Goal: Check status: Check status

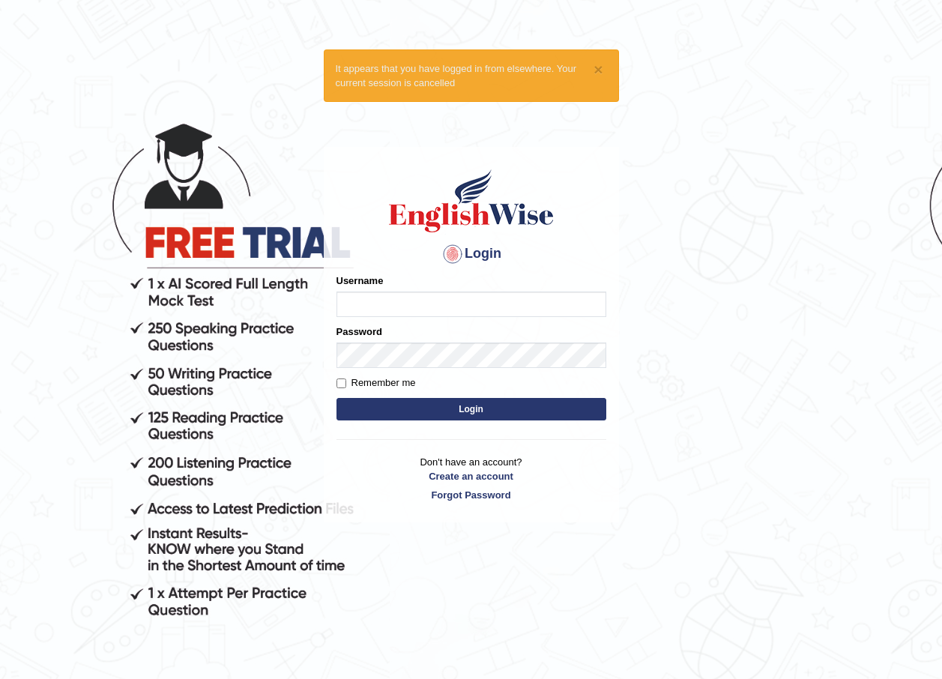
click at [366, 308] on input "Username" at bounding box center [471, 303] width 270 height 25
type input "razib_parramatta"
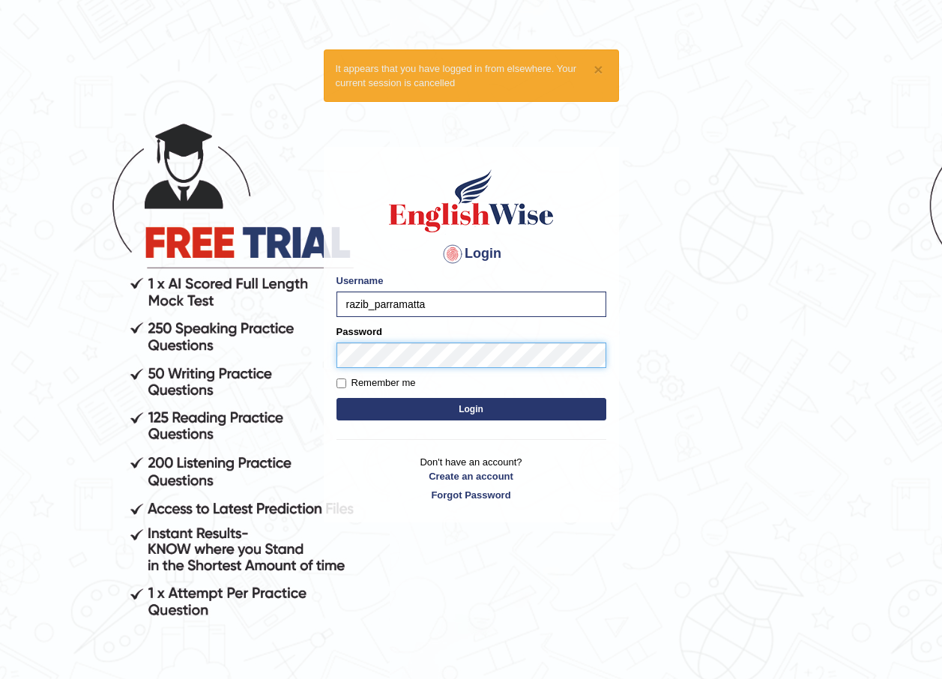
click at [336, 398] on button "Login" at bounding box center [471, 409] width 270 height 22
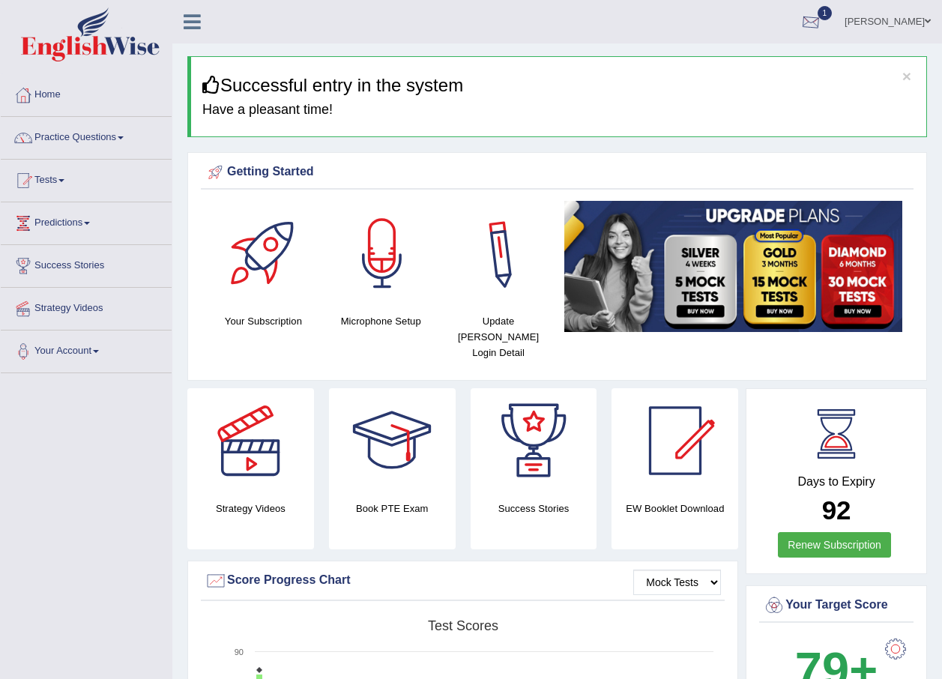
click at [822, 25] on div at bounding box center [810, 22] width 22 height 22
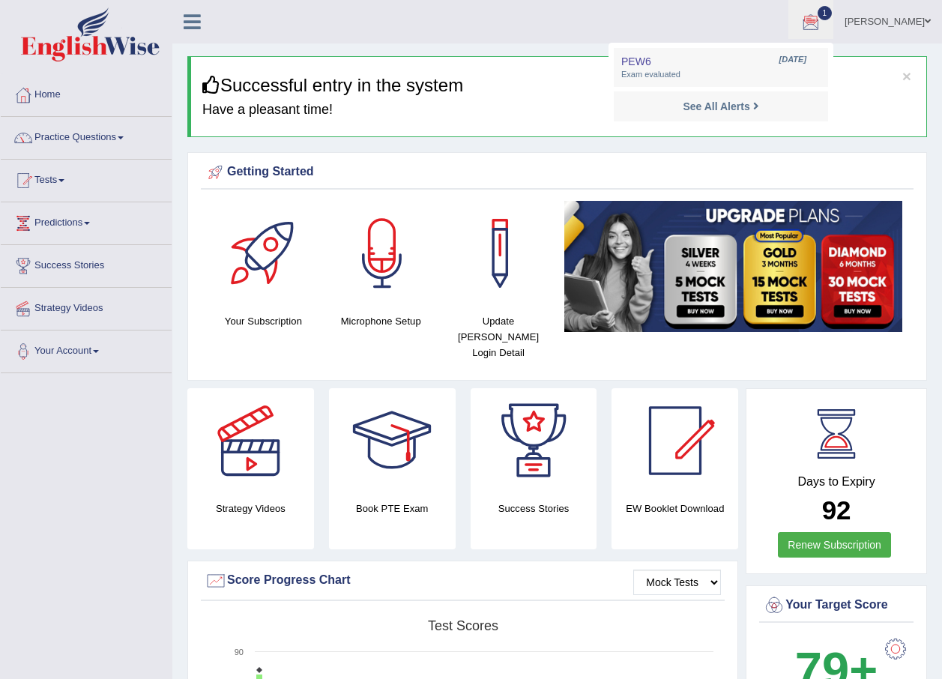
click at [521, 26] on ul "Razib Saha Toggle navigation Username: razib_parramatta Access Type: Online Sub…" at bounding box center [672, 21] width 539 height 43
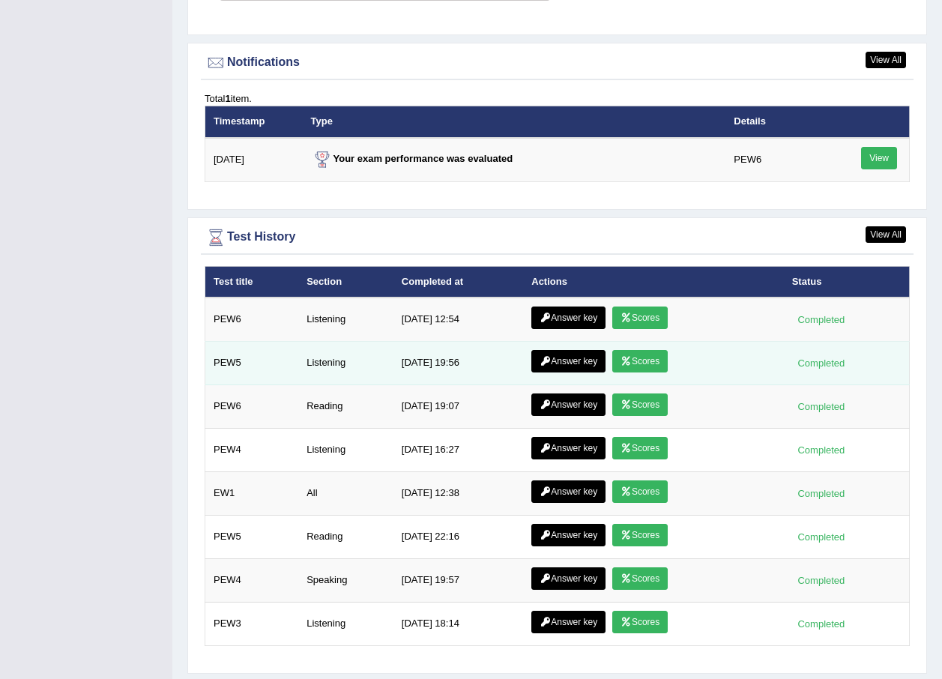
scroll to position [1918, 0]
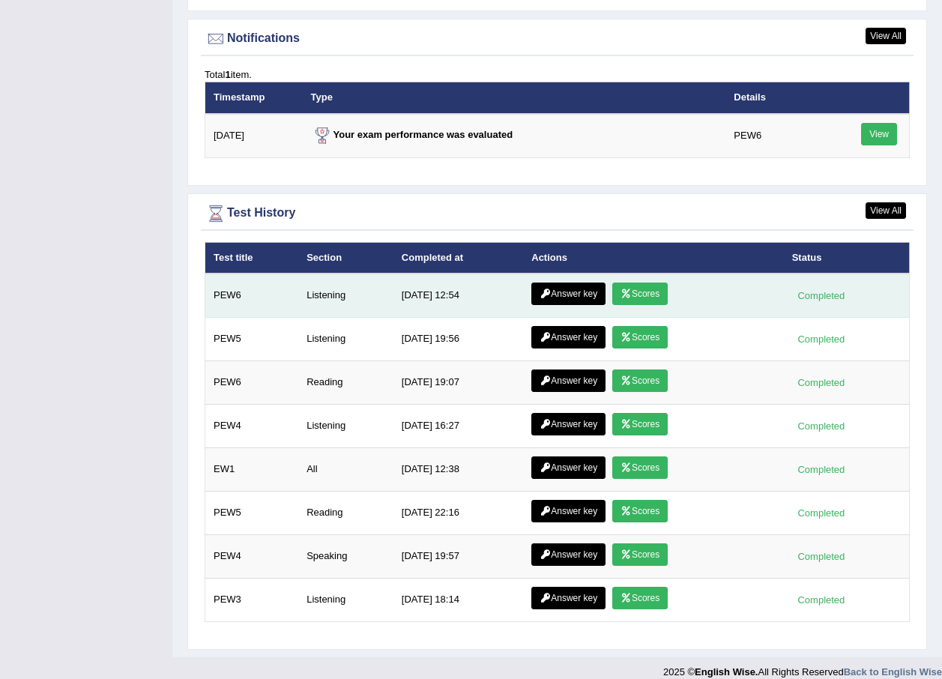
click at [635, 282] on link "Scores" at bounding box center [639, 293] width 55 height 22
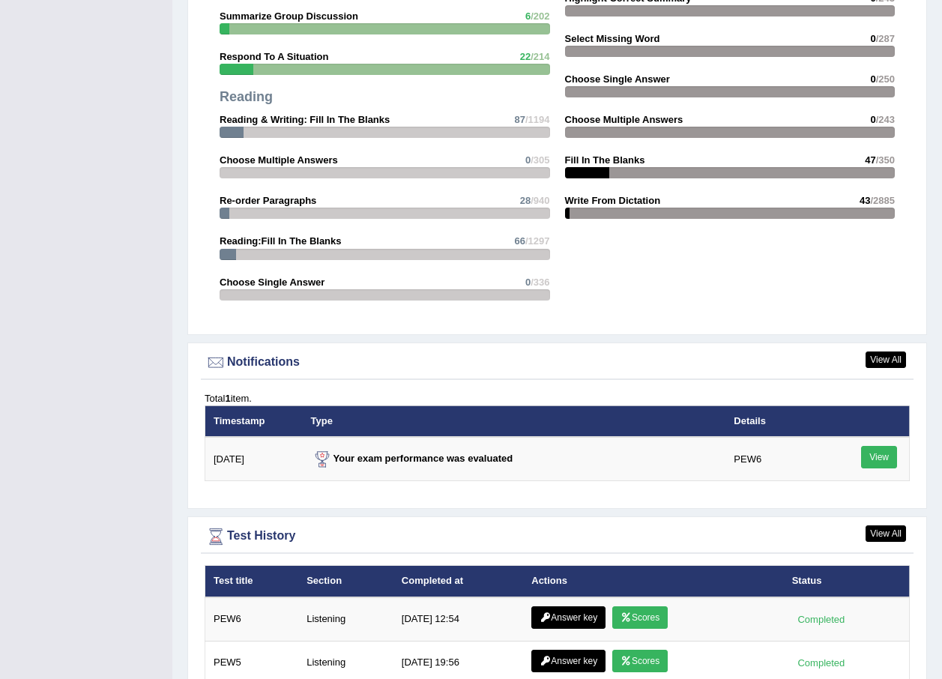
scroll to position [1723, 0]
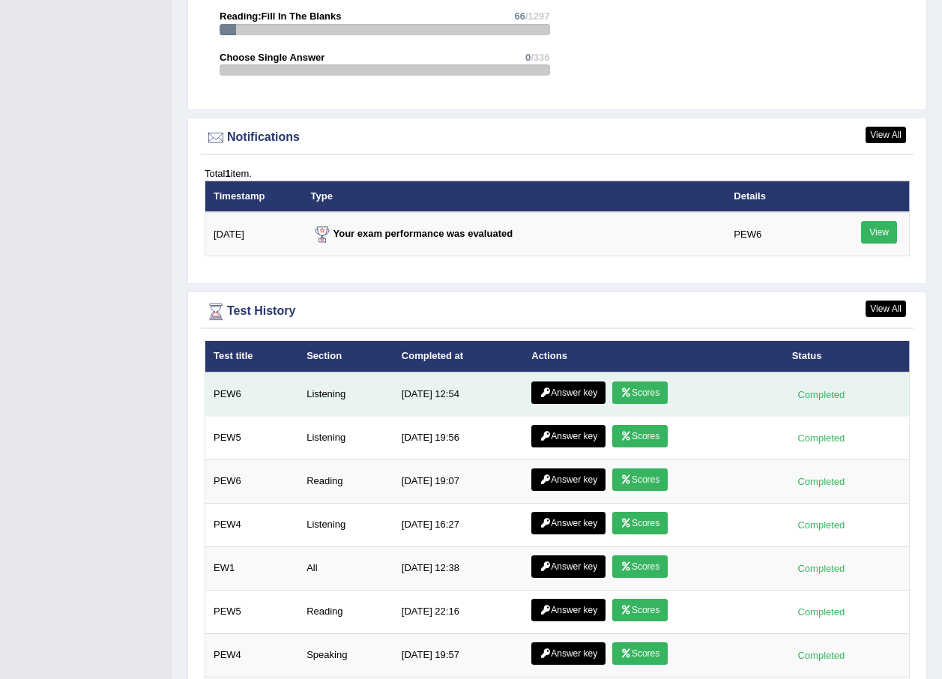
click at [556, 381] on link "Answer key" at bounding box center [568, 392] width 74 height 22
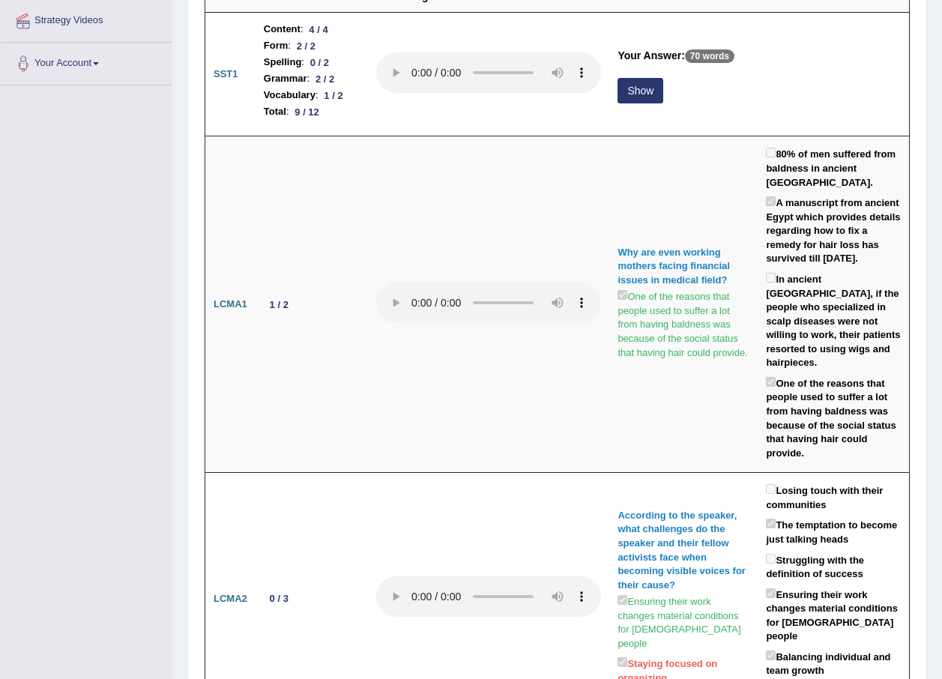
scroll to position [213, 0]
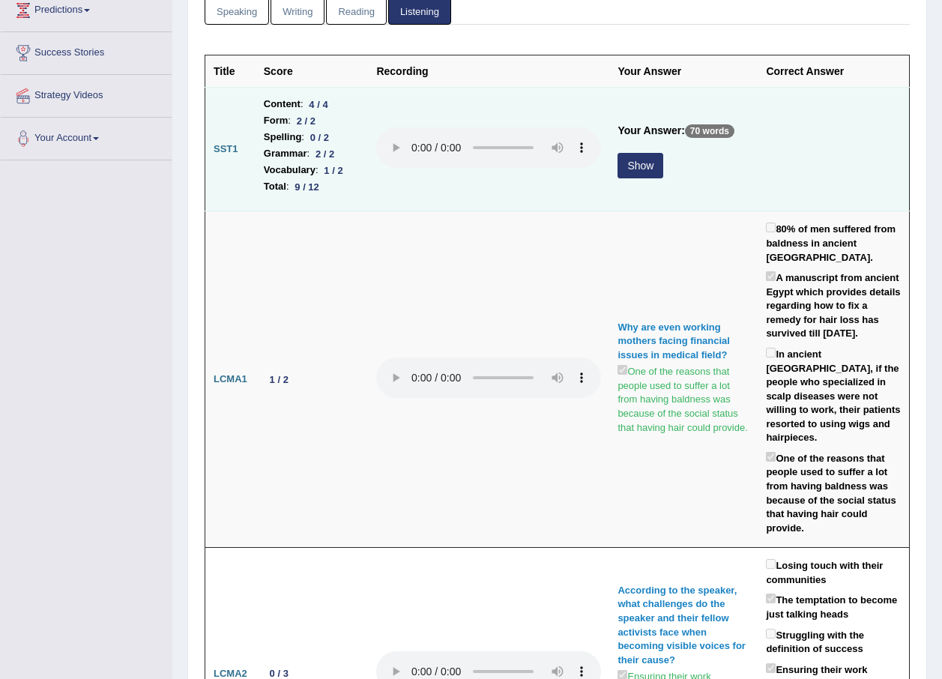
click at [651, 163] on button "Show" at bounding box center [640, 165] width 46 height 25
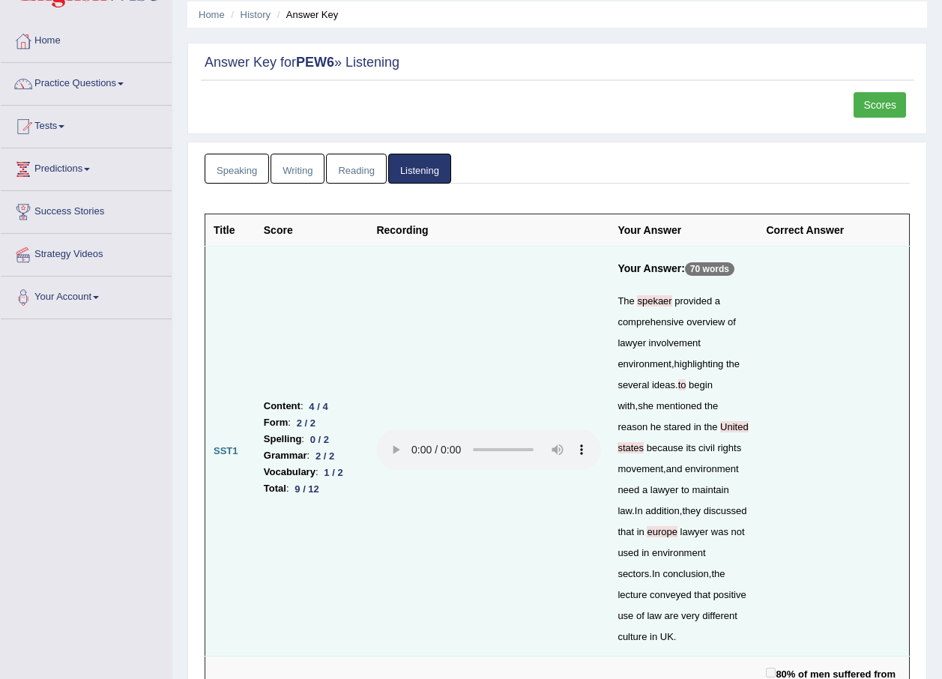
scroll to position [0, 0]
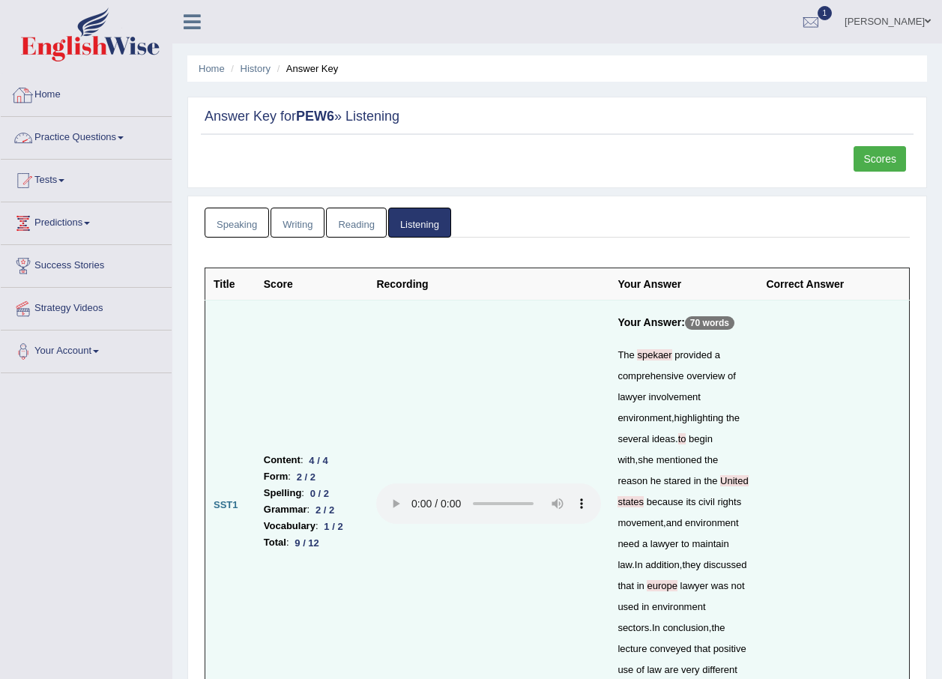
click at [54, 90] on link "Home" at bounding box center [86, 92] width 171 height 37
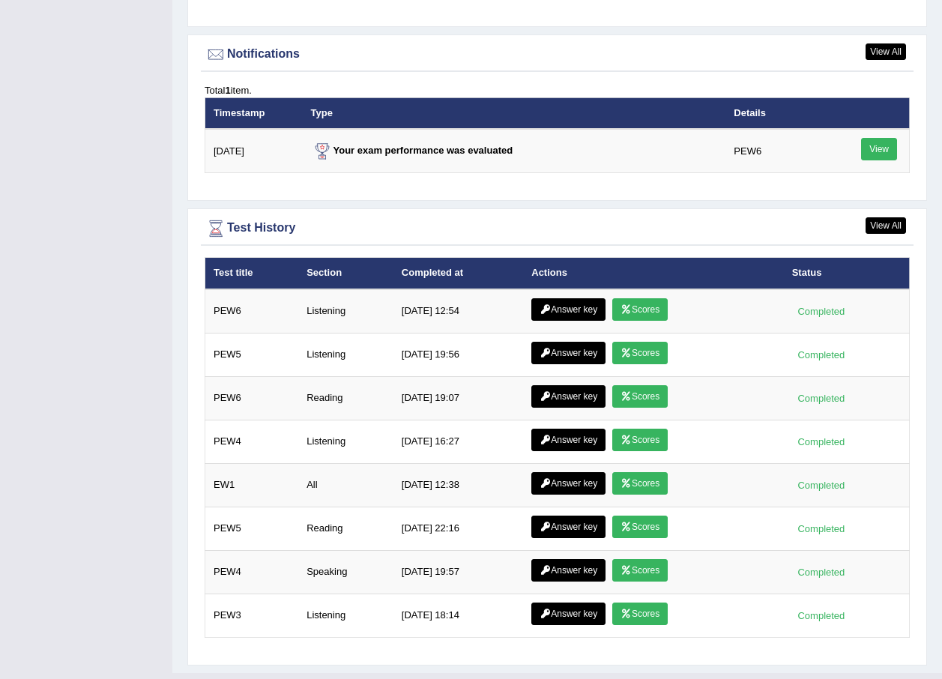
scroll to position [1822, 0]
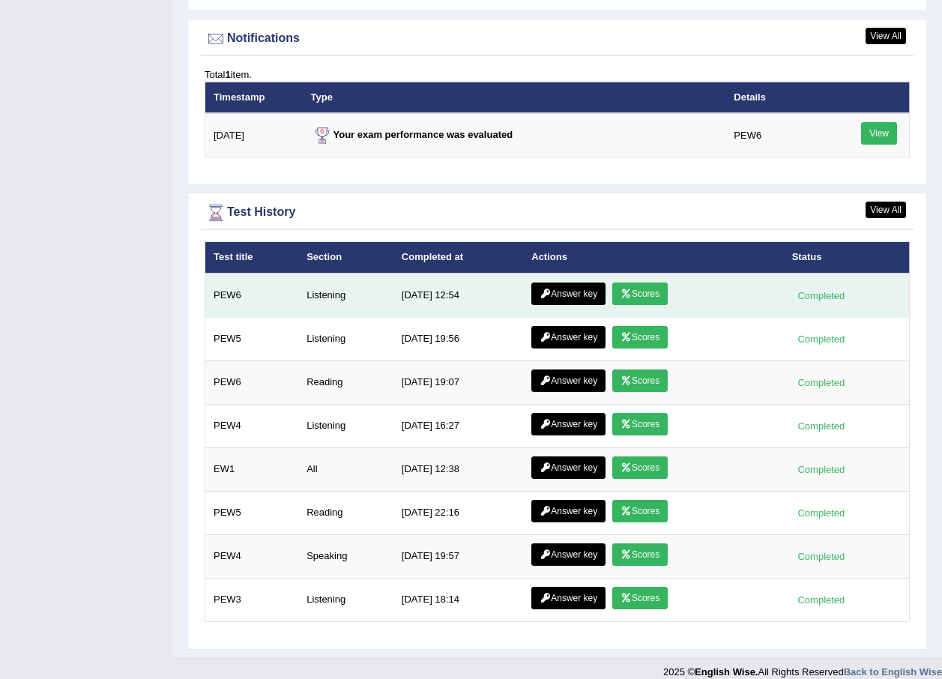
click at [823, 288] on div "Completed" at bounding box center [821, 296] width 58 height 16
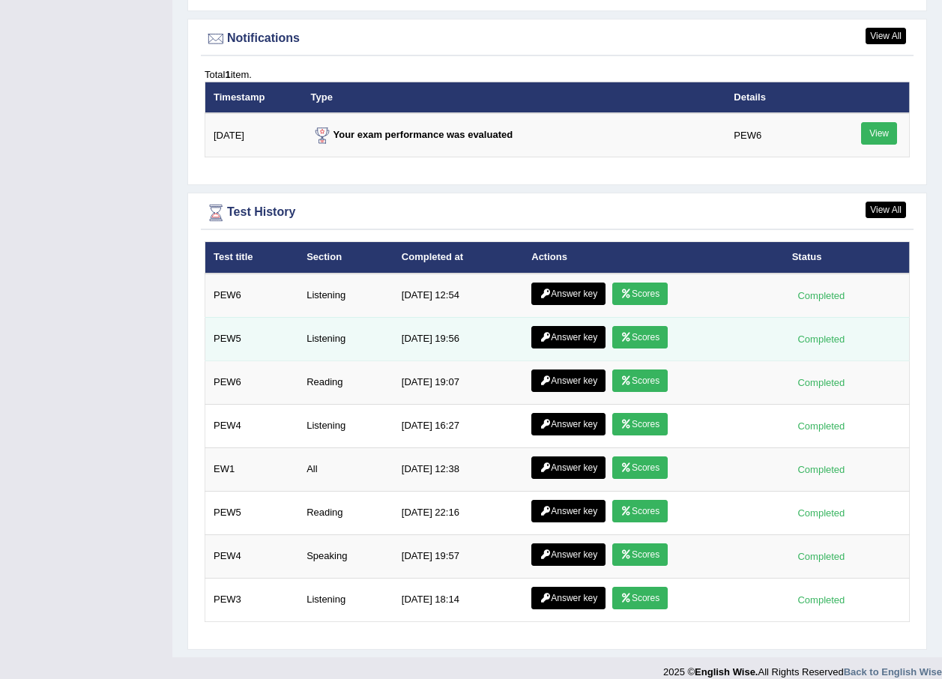
click at [635, 326] on link "Scores" at bounding box center [639, 337] width 55 height 22
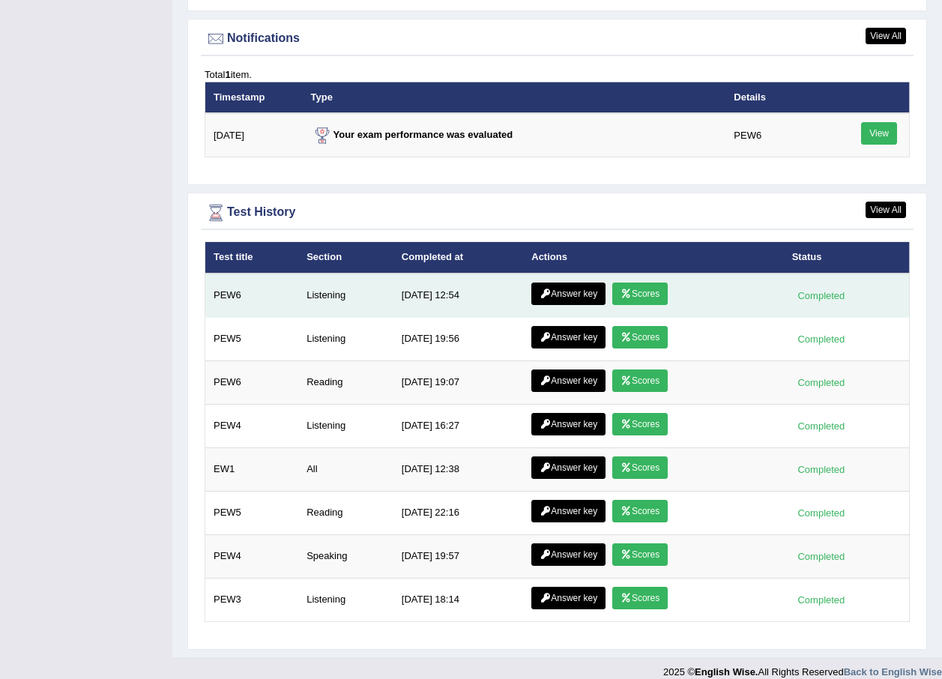
click at [638, 282] on link "Scores" at bounding box center [639, 293] width 55 height 22
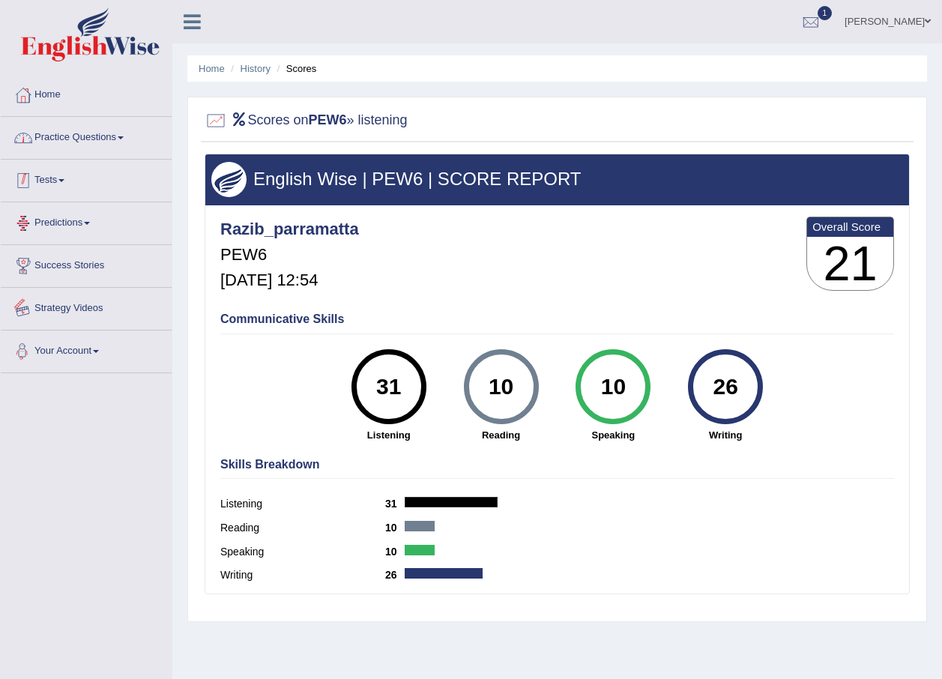
click at [93, 142] on link "Practice Questions" at bounding box center [86, 135] width 171 height 37
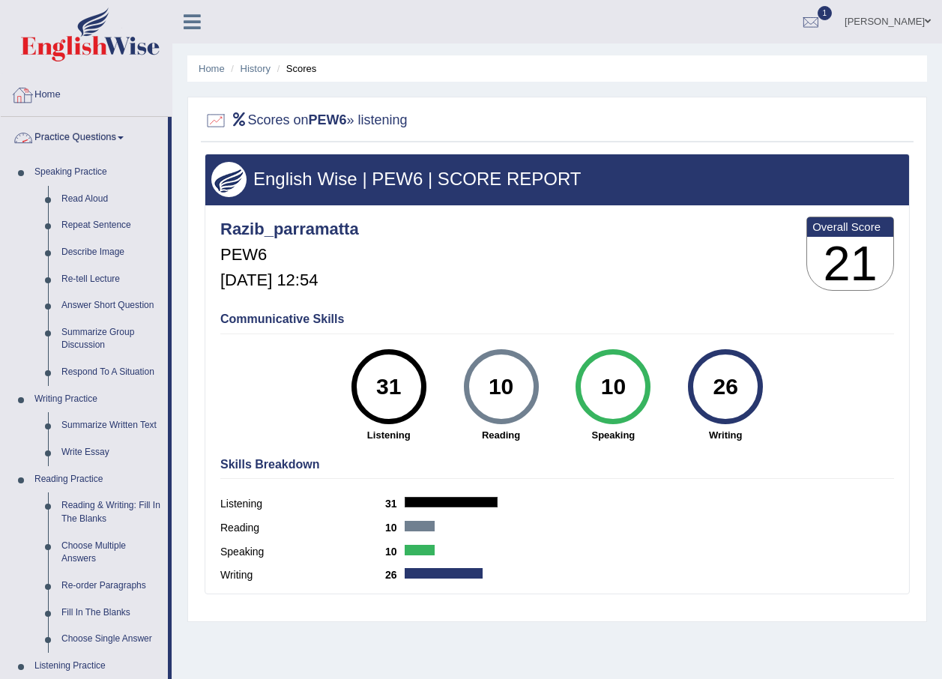
click at [48, 100] on link "Home" at bounding box center [86, 92] width 171 height 37
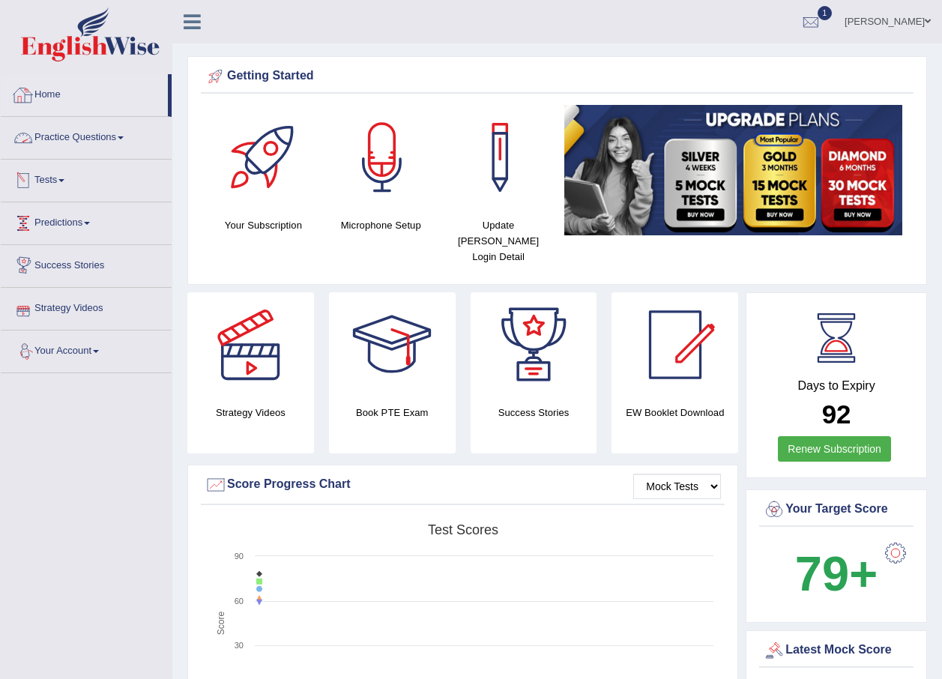
click at [109, 39] on img at bounding box center [90, 34] width 139 height 54
click at [822, 22] on div at bounding box center [810, 22] width 22 height 22
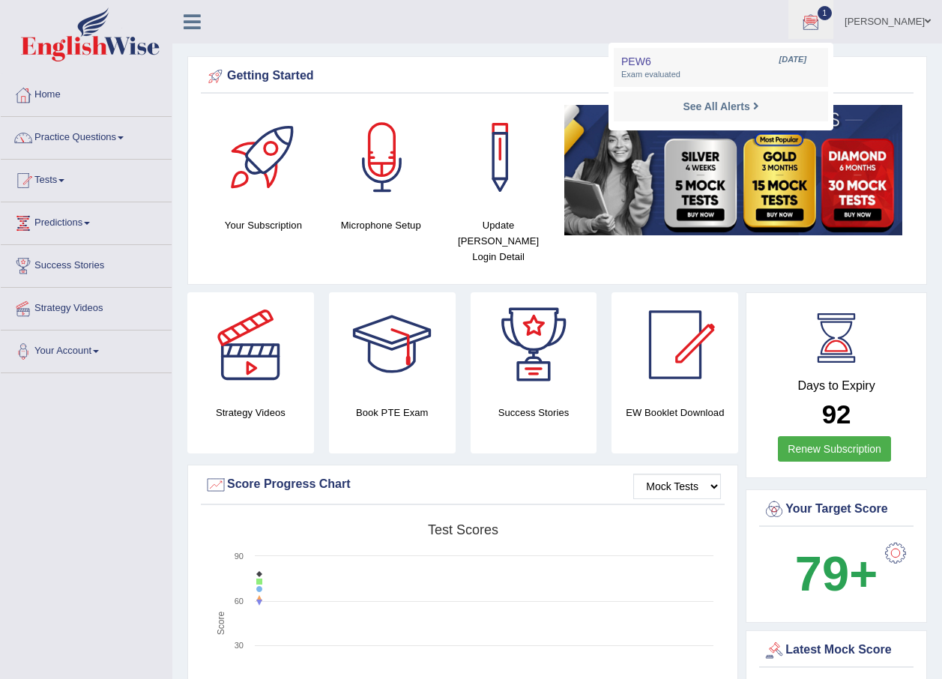
click at [706, 23] on ul "Razib Saha Toggle navigation Username: razib_parramatta Access Type: Online Sub…" at bounding box center [672, 21] width 539 height 43
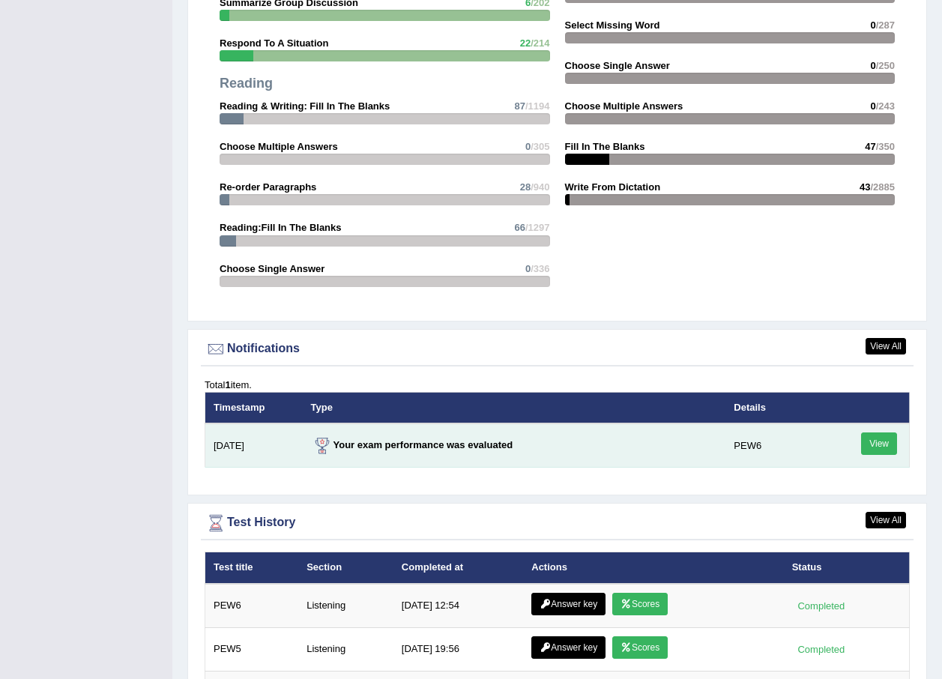
scroll to position [1723, 0]
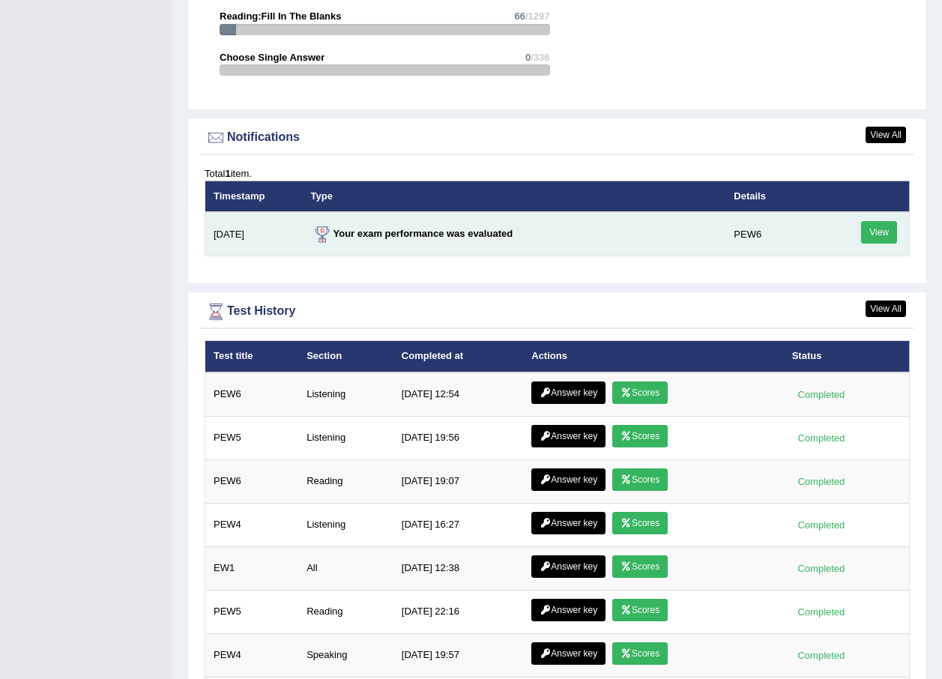
click at [870, 221] on link "View" at bounding box center [879, 232] width 36 height 22
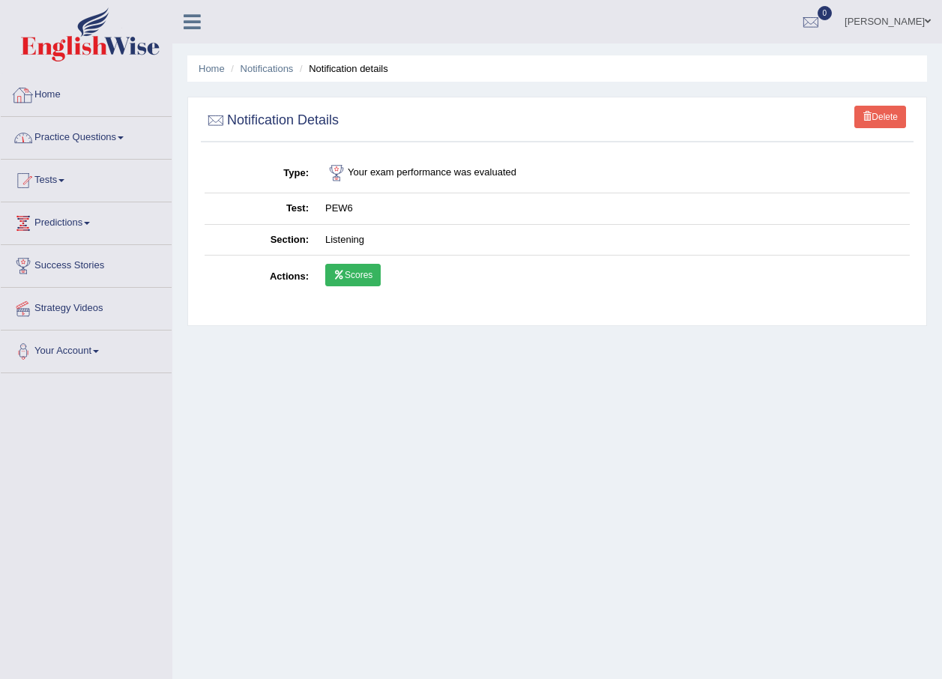
click at [88, 52] on img at bounding box center [90, 34] width 139 height 54
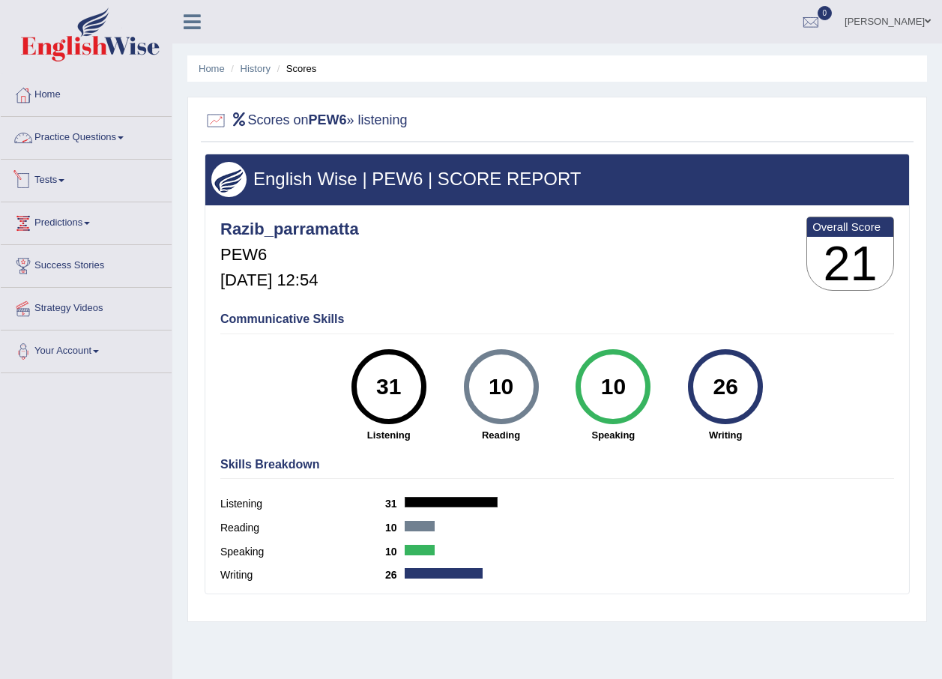
click at [55, 136] on link "Practice Questions" at bounding box center [86, 135] width 171 height 37
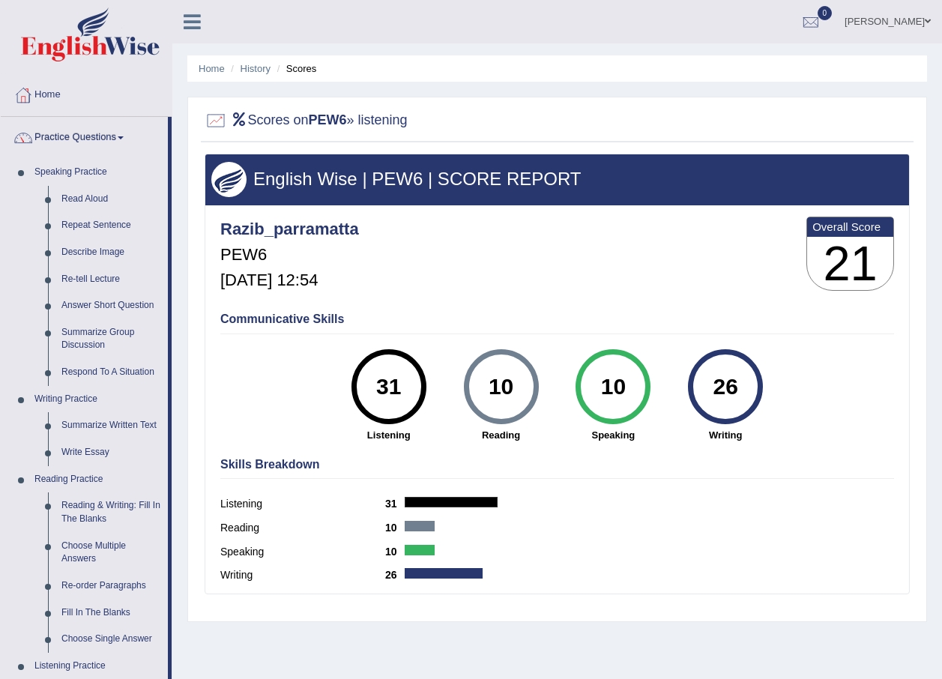
click at [50, 49] on img at bounding box center [90, 34] width 139 height 54
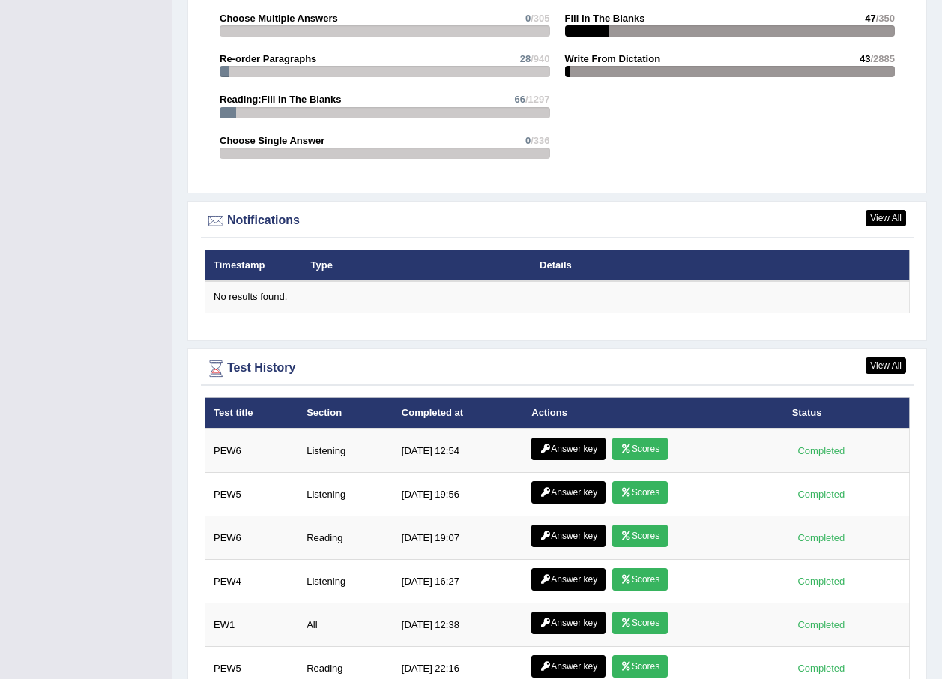
scroll to position [1795, 0]
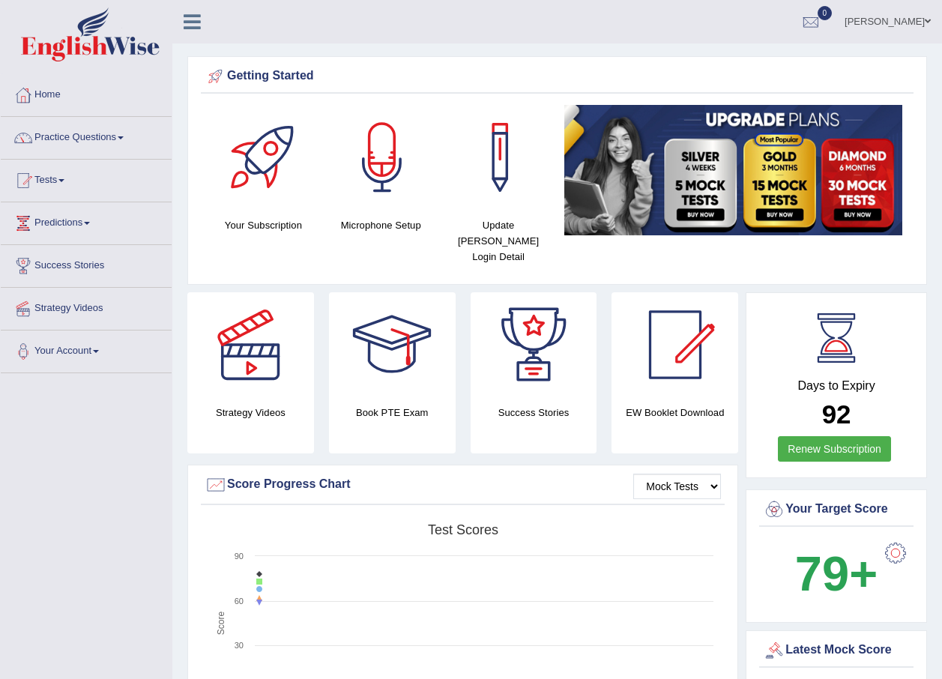
click at [90, 43] on img at bounding box center [90, 34] width 139 height 54
